Goal: Information Seeking & Learning: Learn about a topic

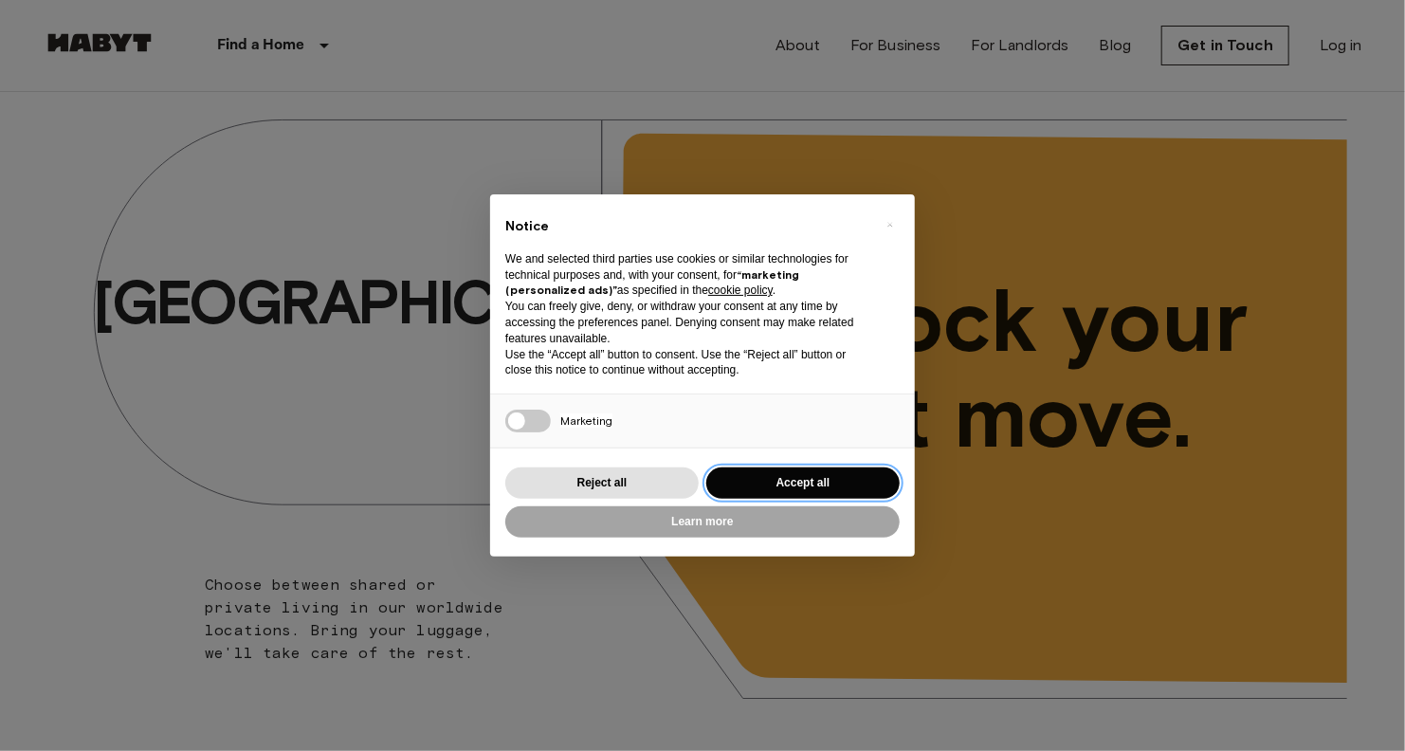
click at [775, 490] on button "Accept all" at bounding box center [802, 482] width 193 height 31
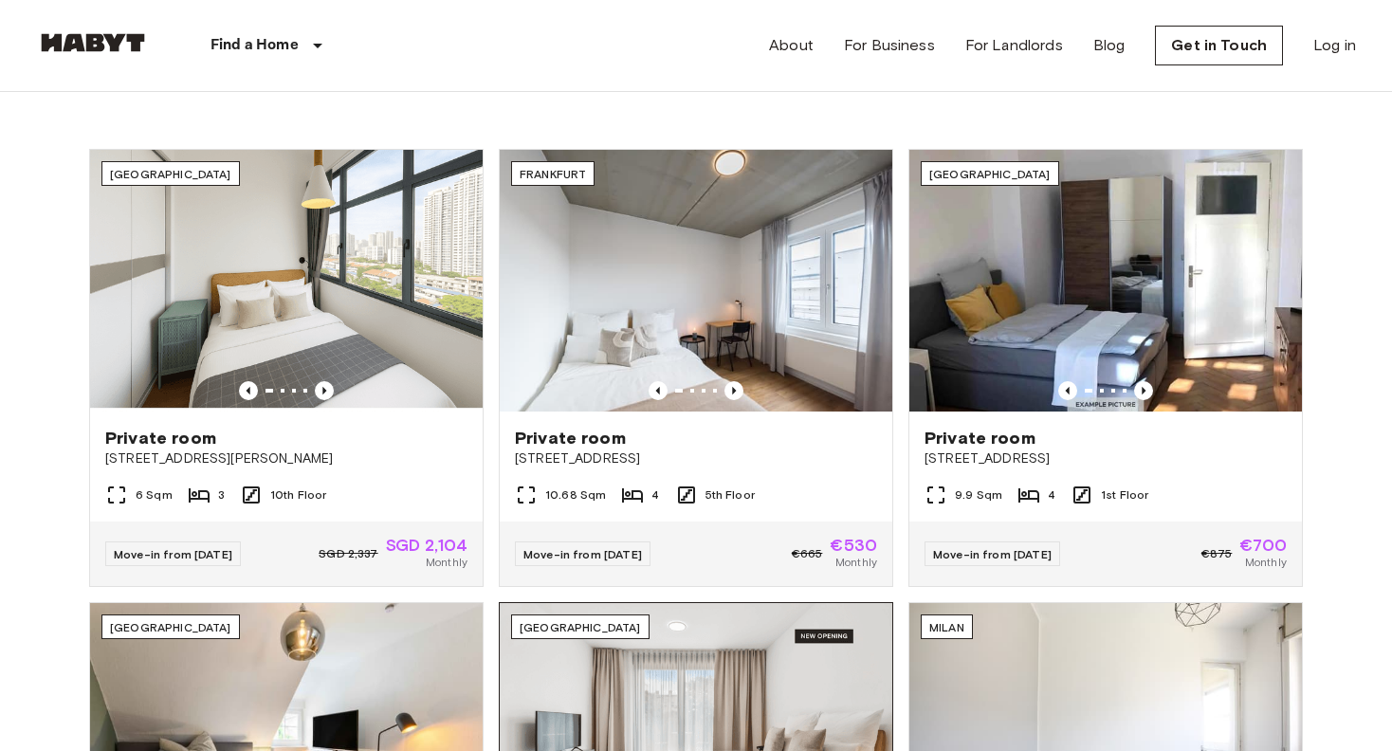
scroll to position [664, 0]
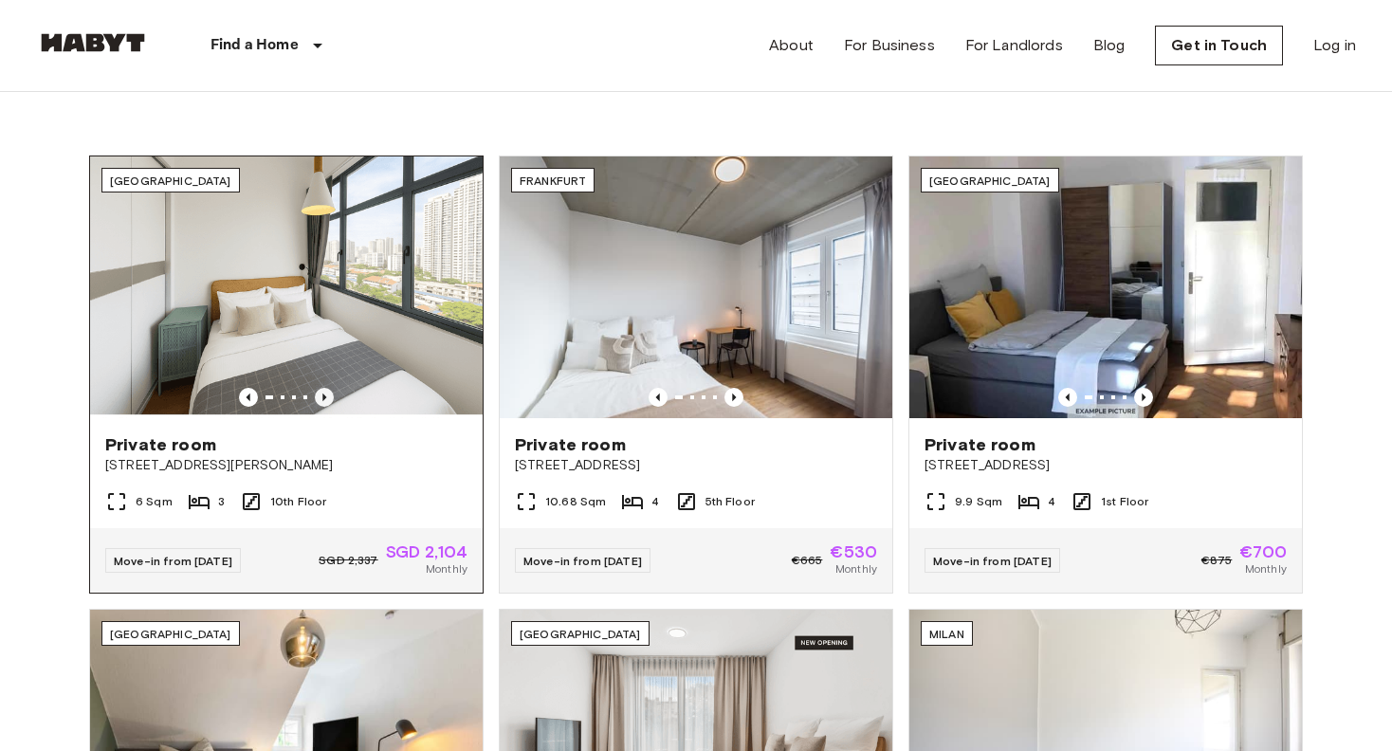
click at [330, 394] on icon "Previous image" at bounding box center [324, 397] width 19 height 19
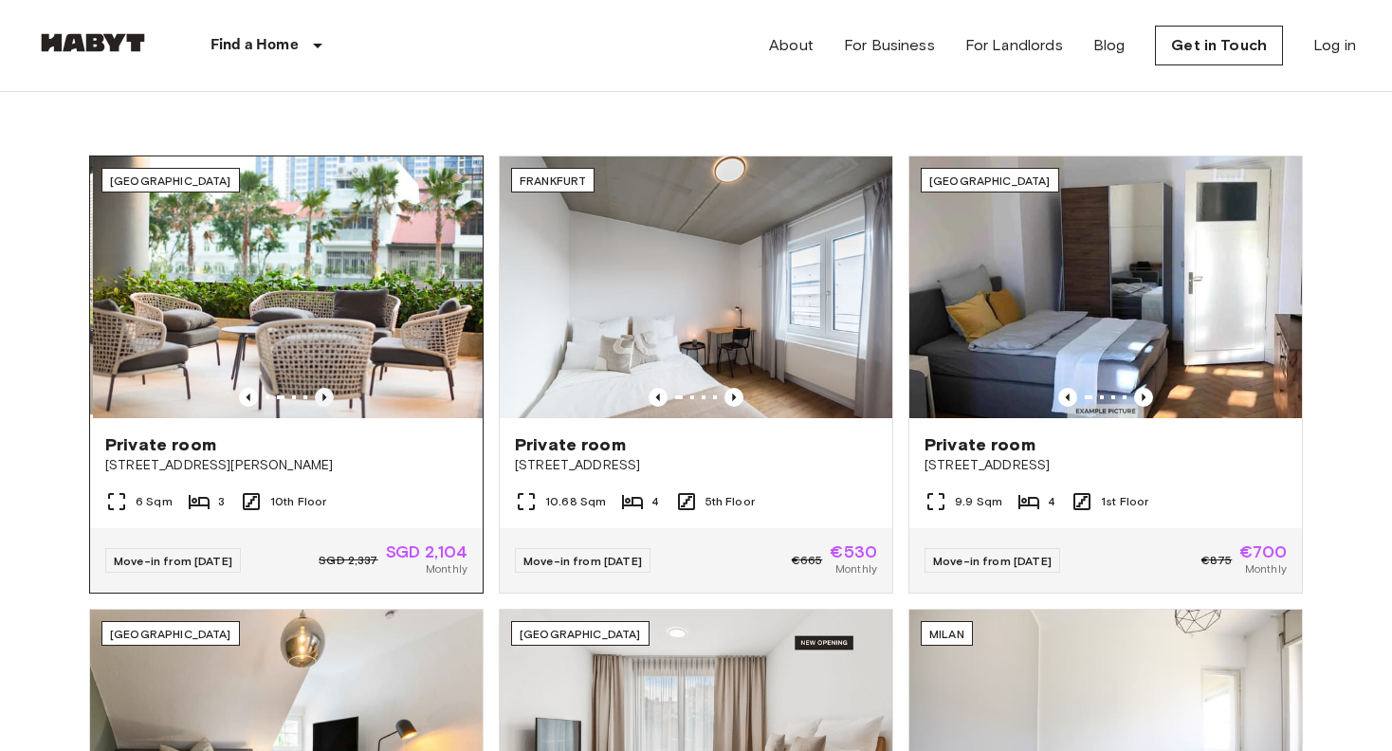
click at [330, 394] on icon "Previous image" at bounding box center [324, 397] width 19 height 19
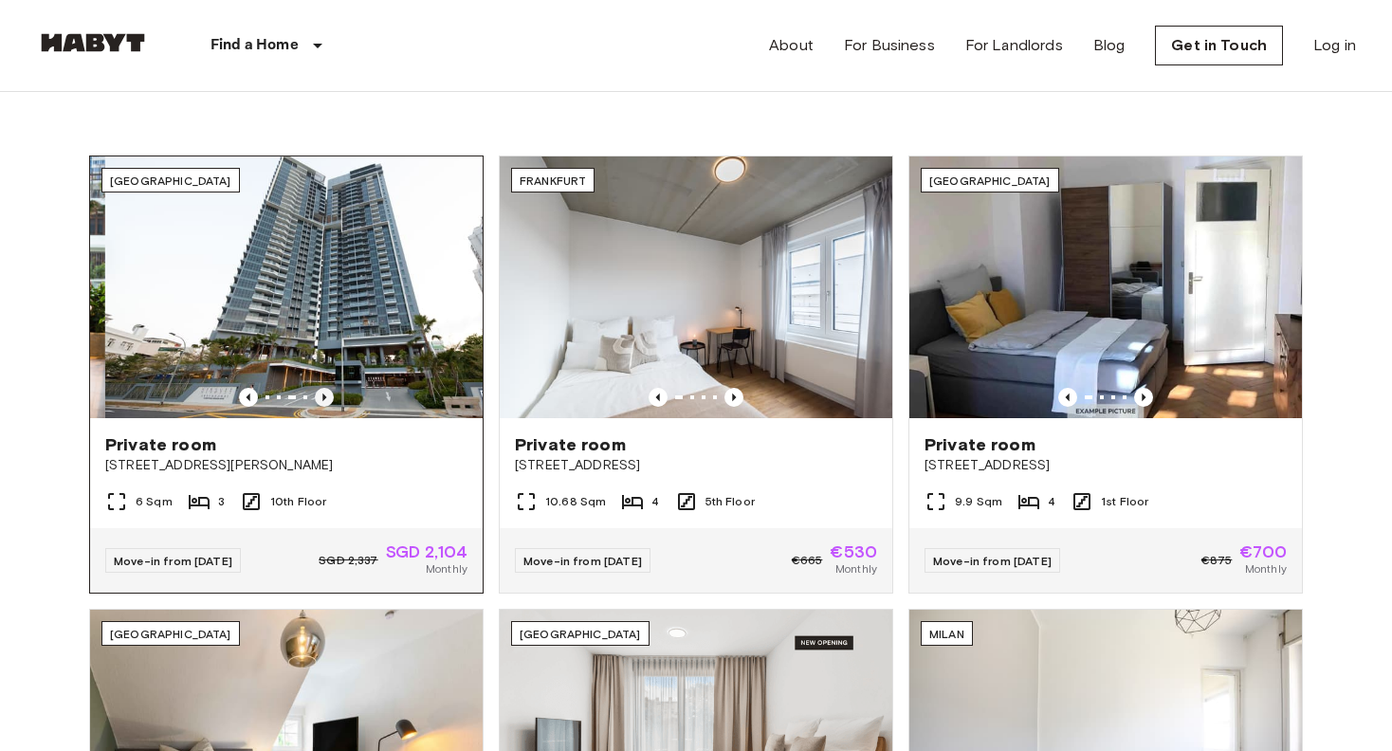
click at [330, 394] on icon "Previous image" at bounding box center [324, 397] width 19 height 19
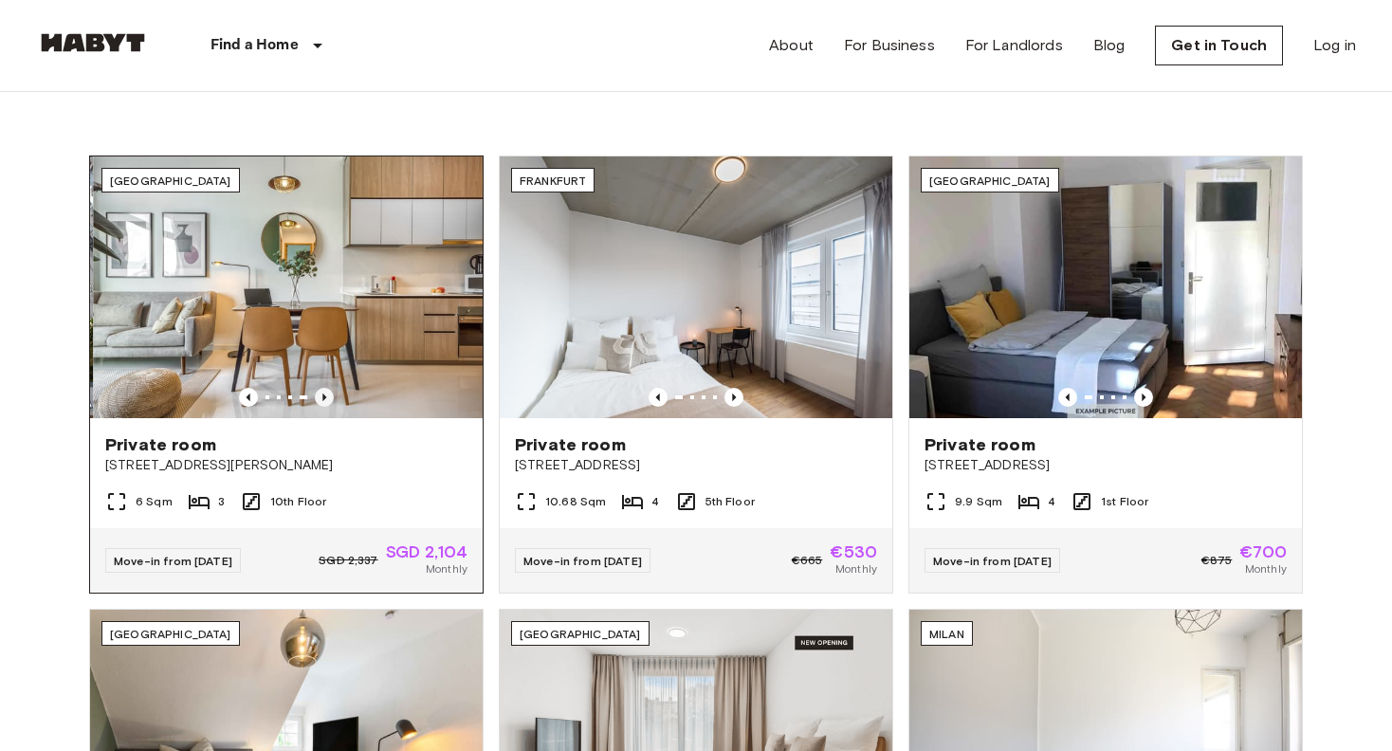
click at [330, 394] on icon "Previous image" at bounding box center [324, 397] width 19 height 19
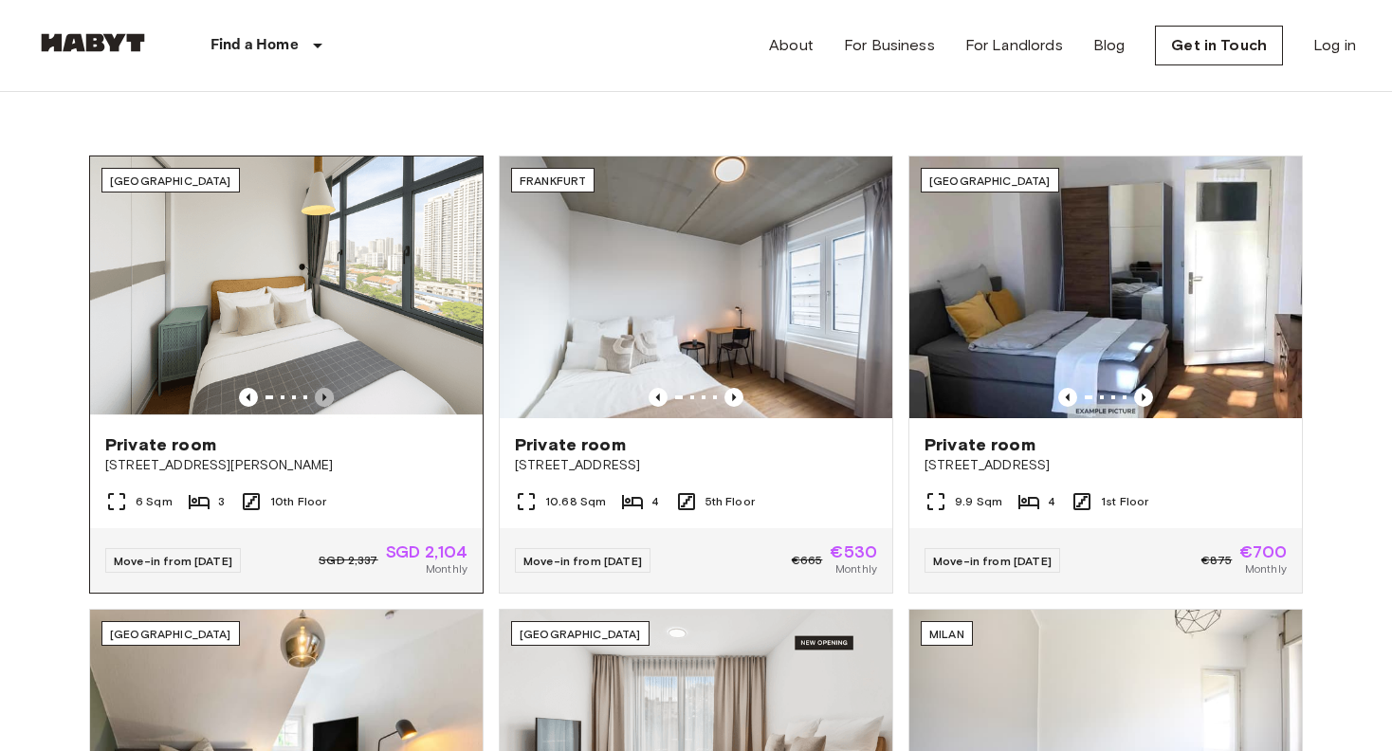
click at [330, 394] on icon "Previous image" at bounding box center [324, 397] width 19 height 19
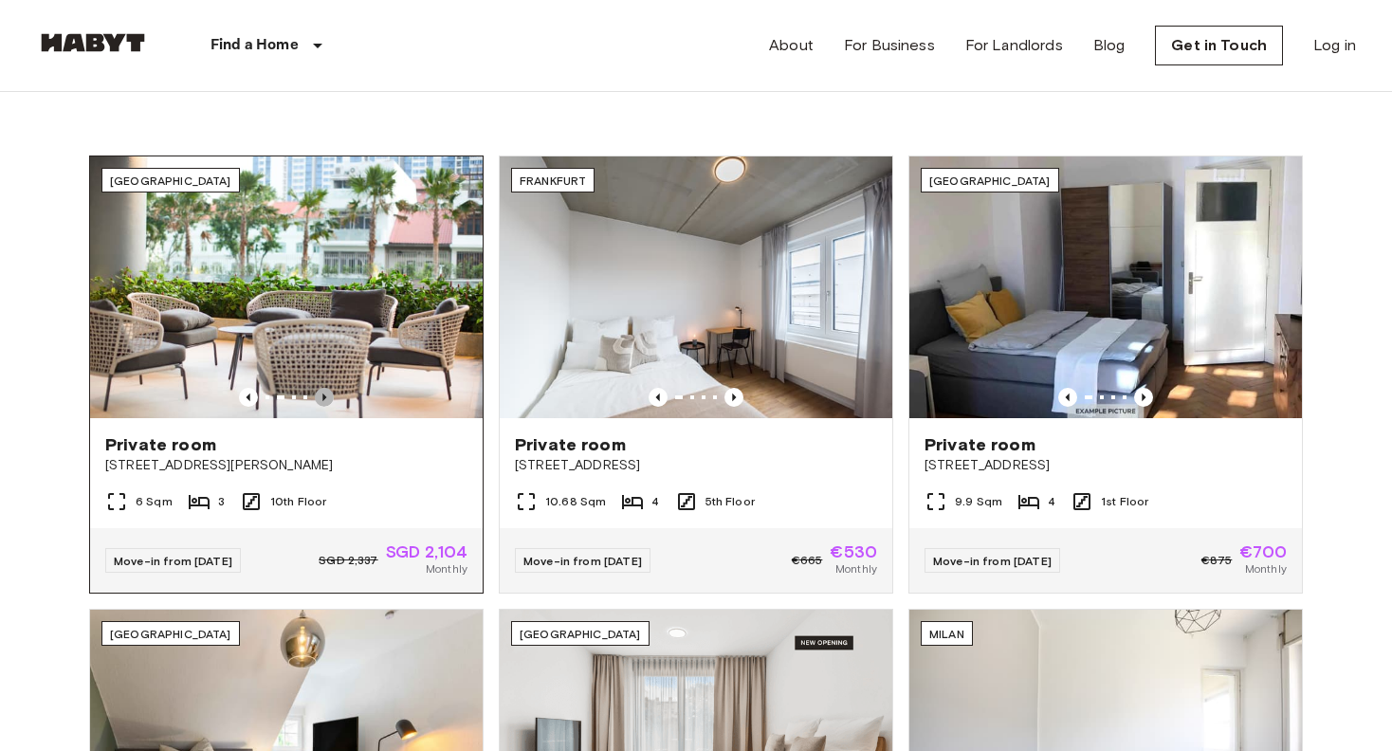
click at [321, 395] on icon "Previous image" at bounding box center [324, 397] width 19 height 19
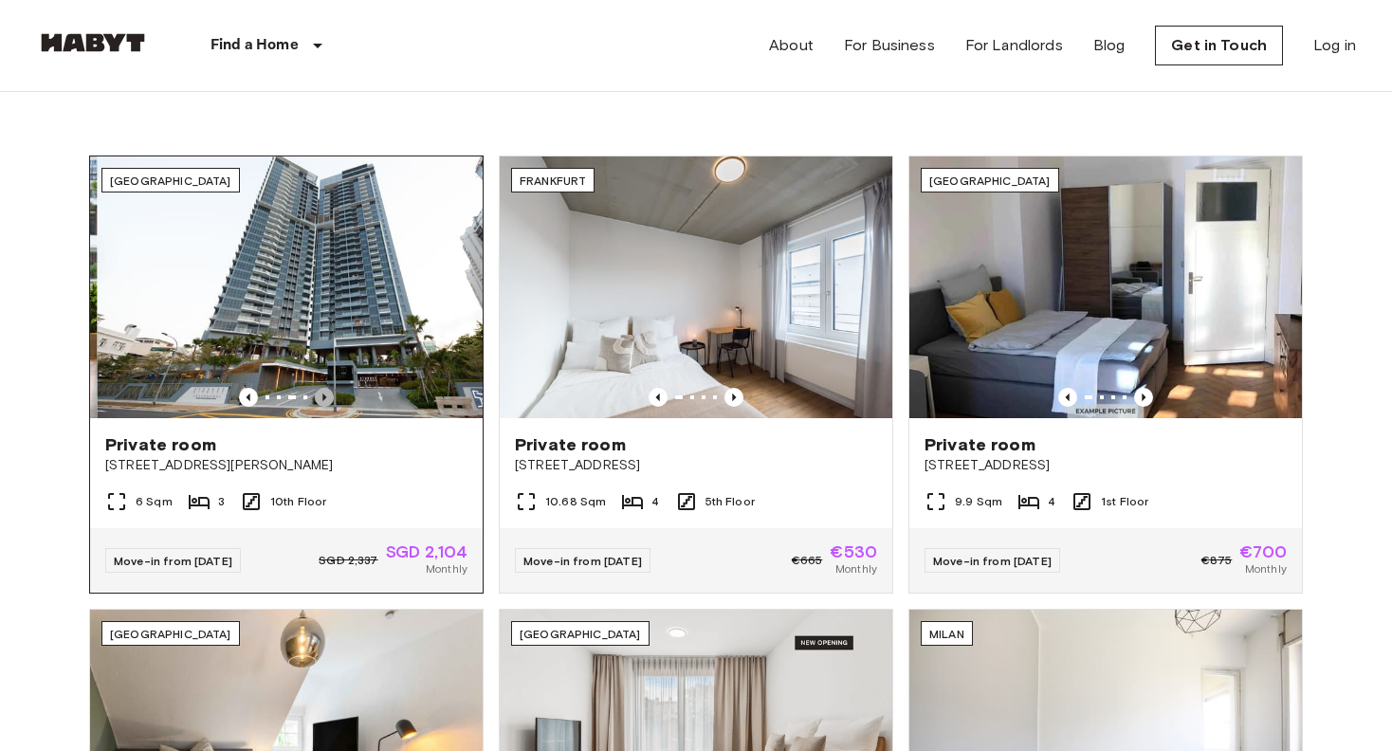
click at [321, 395] on icon "Previous image" at bounding box center [324, 397] width 19 height 19
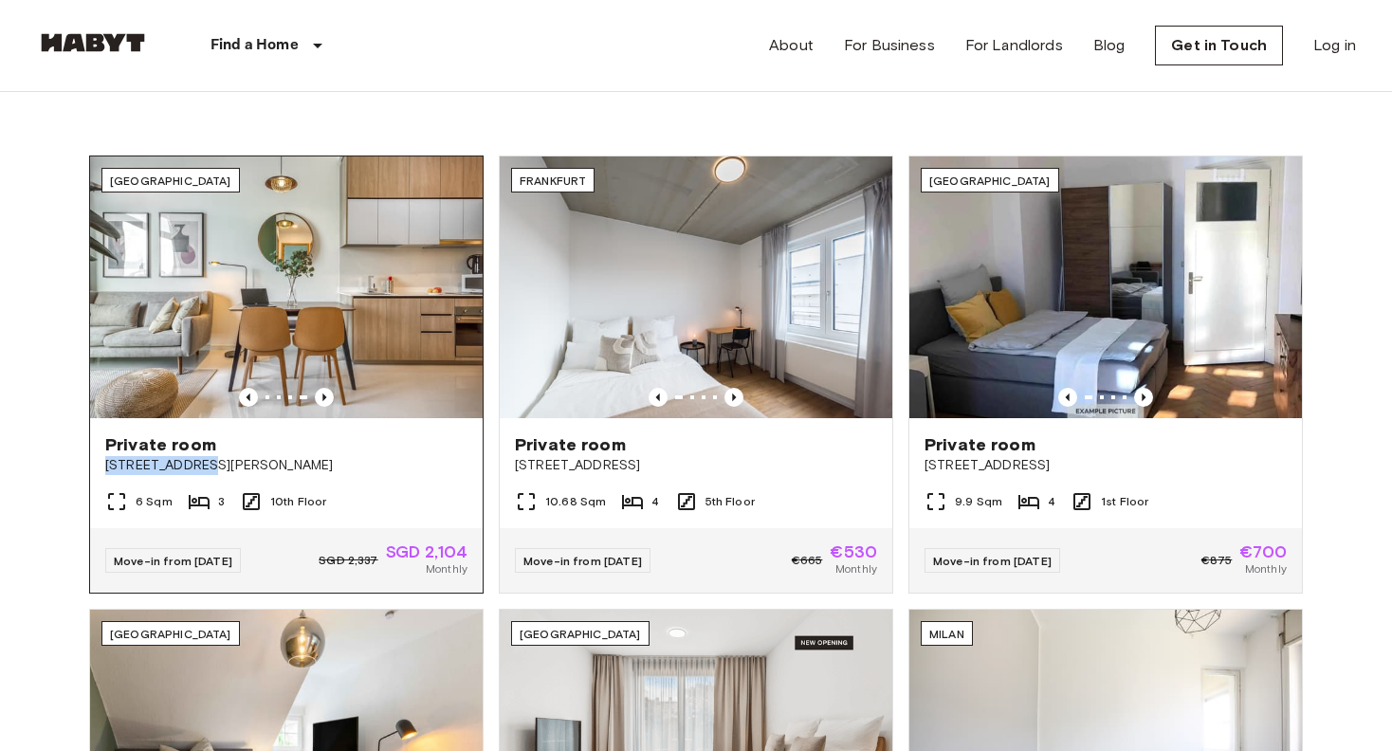
drag, startPoint x: 211, startPoint y: 473, endPoint x: 103, endPoint y: 464, distance: 108.5
copy span "10 Beatty Road"
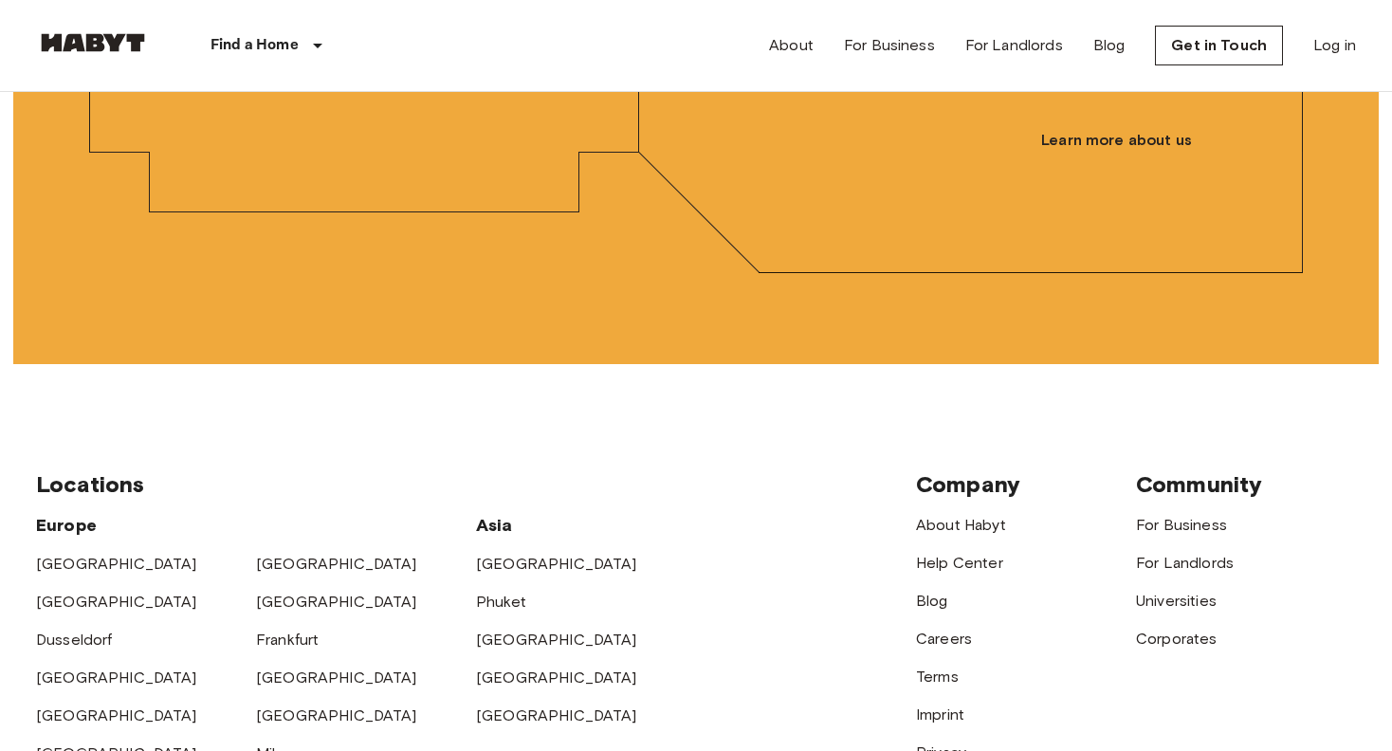
scroll to position [4835, 0]
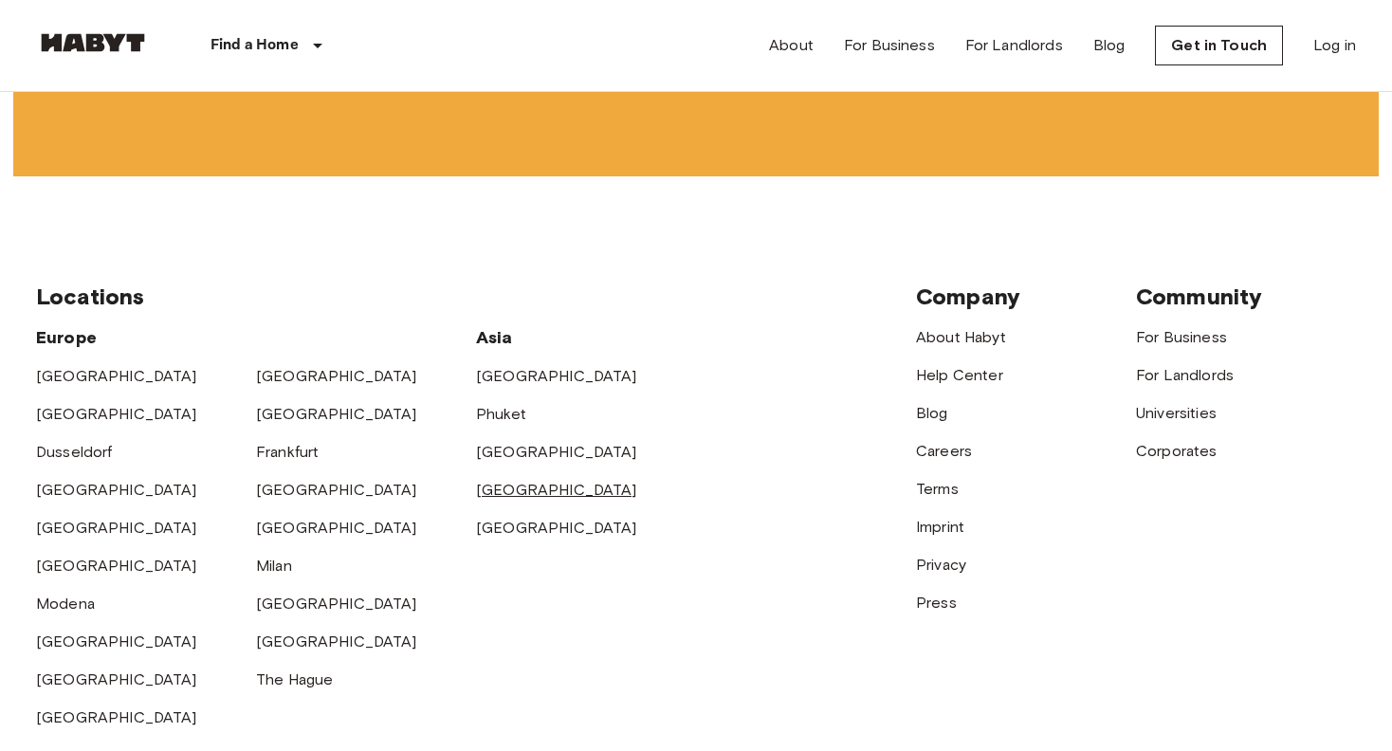
click at [514, 499] on link "[GEOGRAPHIC_DATA]" at bounding box center [556, 490] width 161 height 18
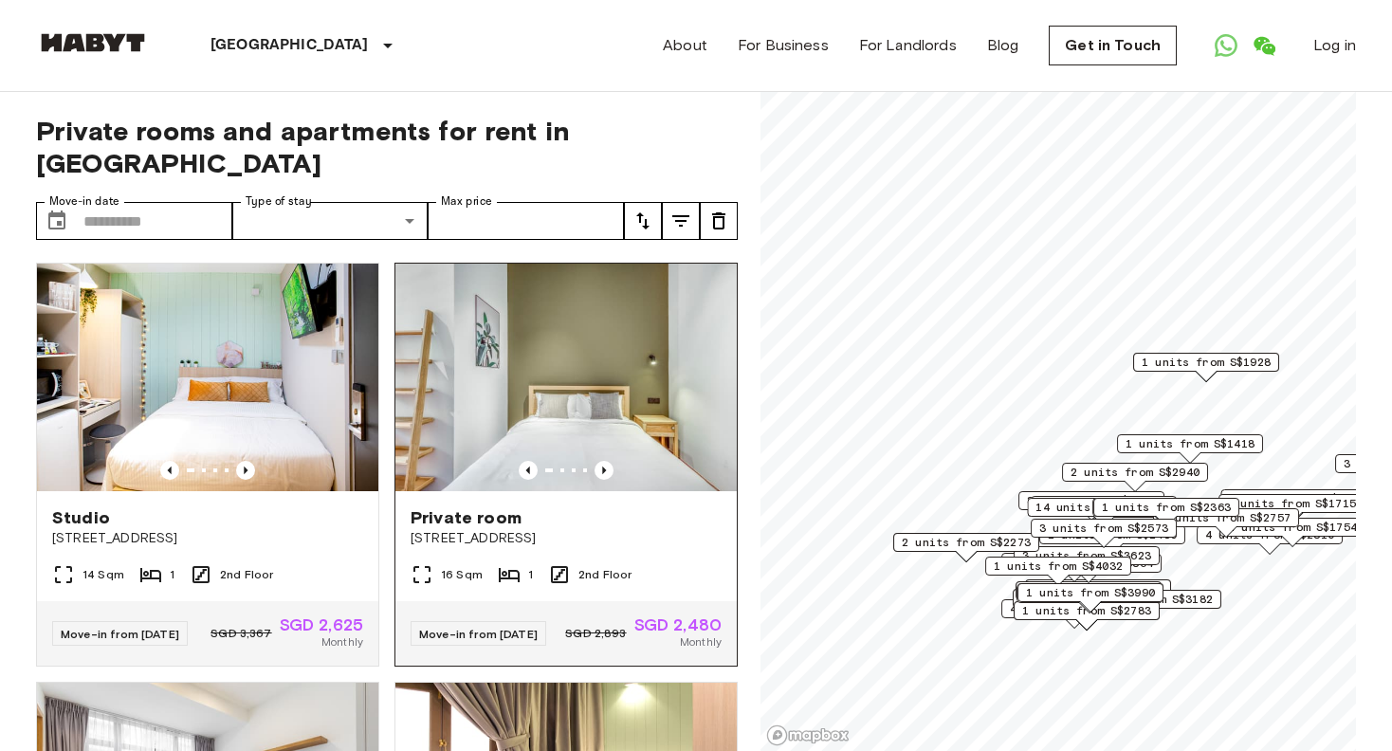
click at [639, 303] on img at bounding box center [565, 378] width 341 height 228
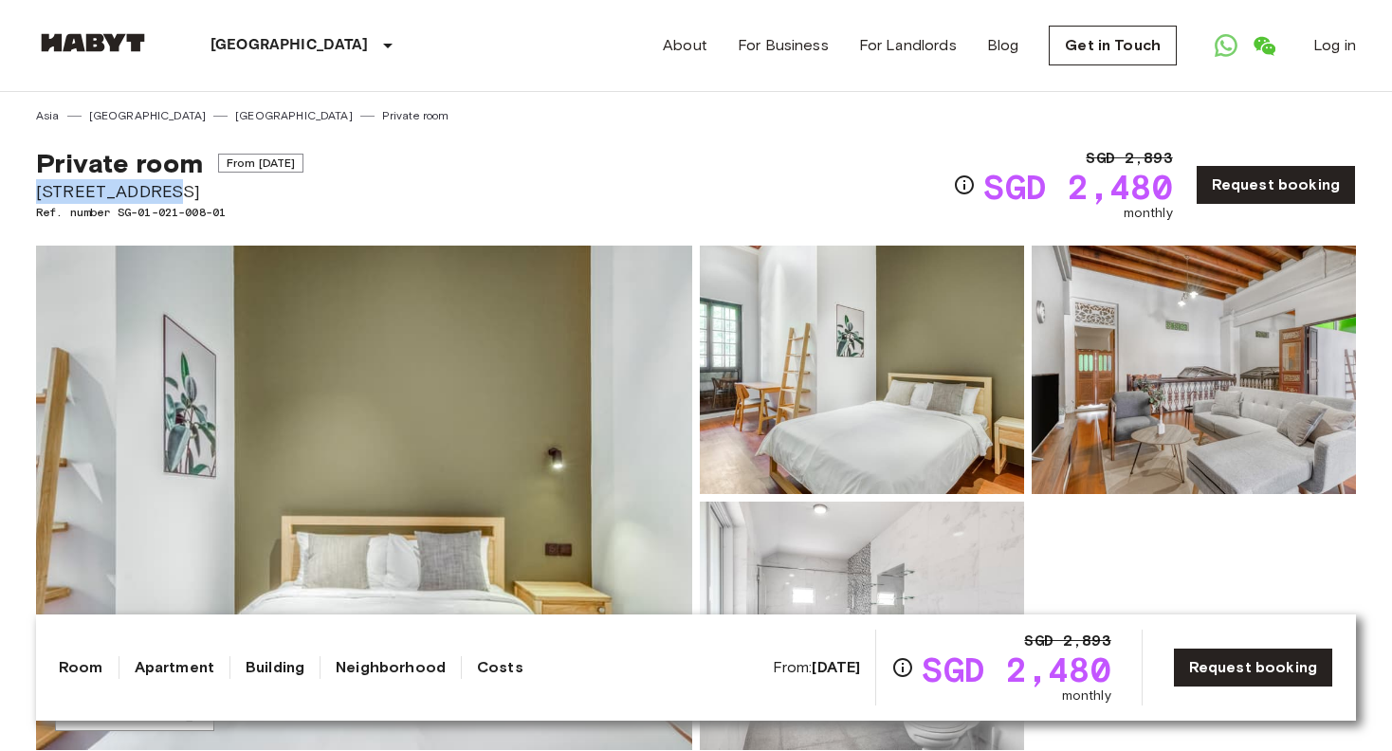
drag, startPoint x: 146, startPoint y: 185, endPoint x: 27, endPoint y: 179, distance: 119.6
